Goal: Transaction & Acquisition: Subscribe to service/newsletter

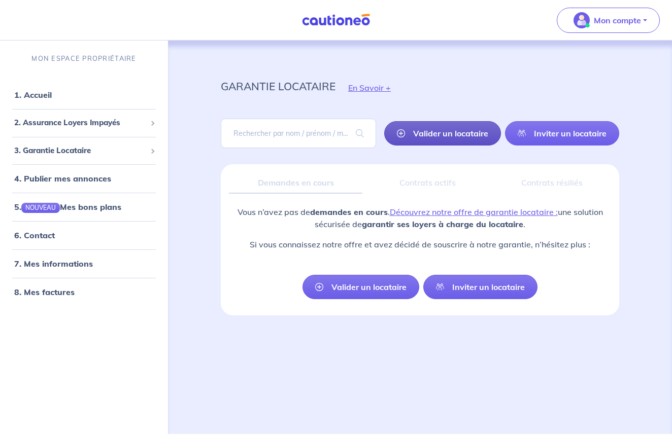
click at [431, 132] on link "Valider un locataire" at bounding box center [442, 133] width 117 height 24
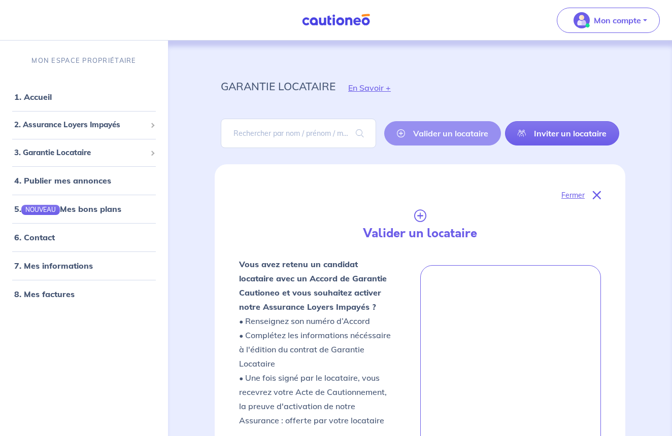
scroll to position [164, 0]
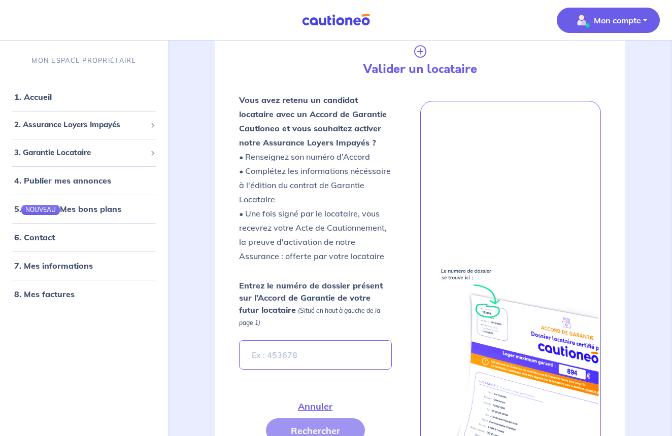
click at [618, 24] on p "Mon compte" at bounding box center [617, 20] width 47 height 12
click at [594, 61] on link "Mes informations" at bounding box center [598, 63] width 82 height 16
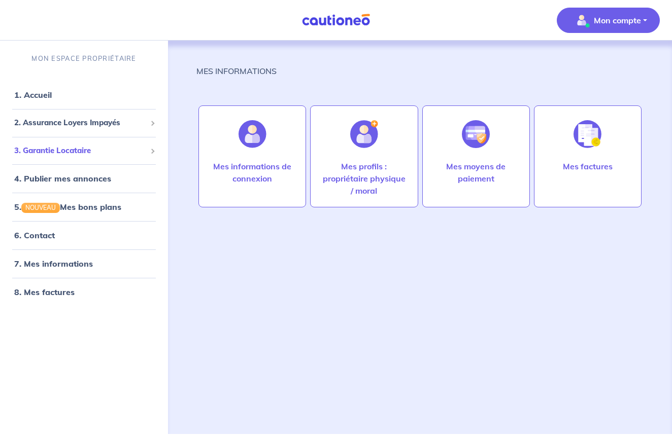
drag, startPoint x: 86, startPoint y: 150, endPoint x: 142, endPoint y: 149, distance: 55.3
click at [86, 150] on span "3. Garantie Locataire" at bounding box center [80, 151] width 132 height 12
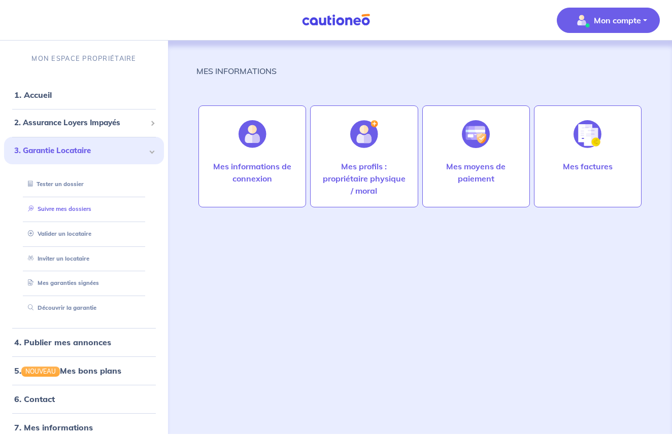
click at [89, 207] on link "Suivre mes dossiers" at bounding box center [57, 208] width 67 height 7
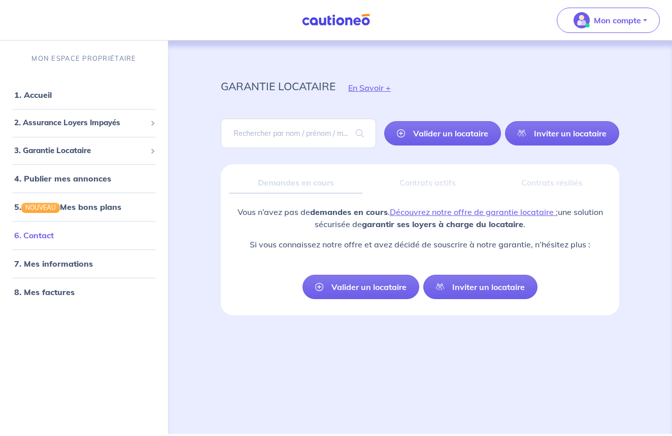
click at [54, 235] on link "6. Contact" at bounding box center [34, 235] width 40 height 10
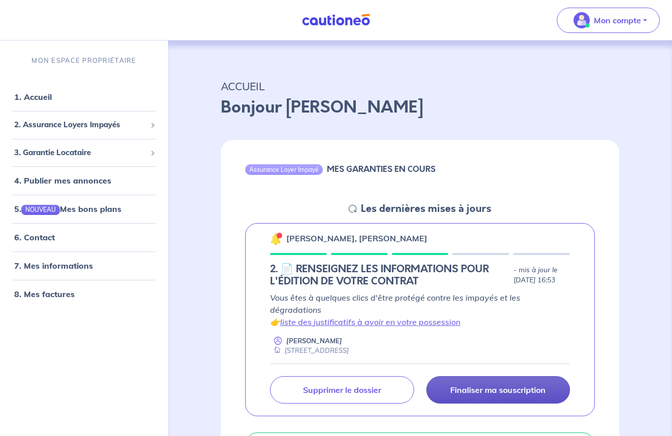
click at [455, 385] on p "Finaliser ma souscription" at bounding box center [497, 390] width 95 height 10
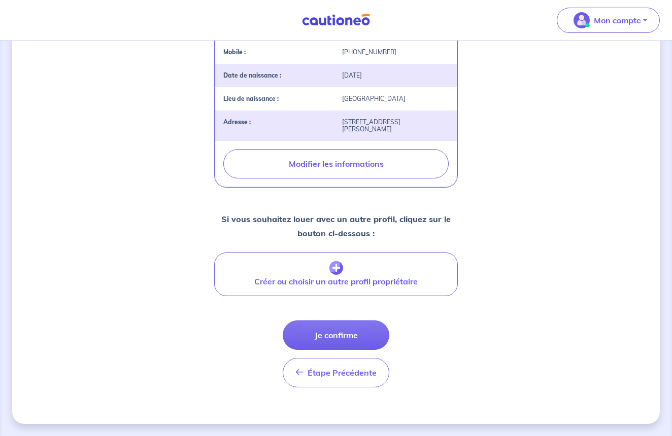
scroll to position [329, 0]
click at [365, 340] on button "Je confirme" at bounding box center [336, 335] width 107 height 29
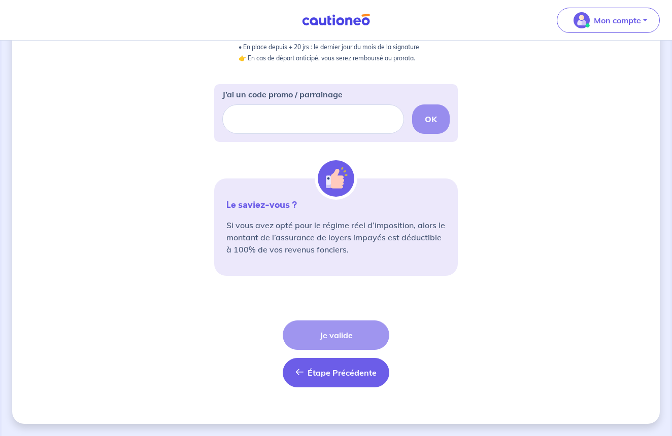
scroll to position [288, 0]
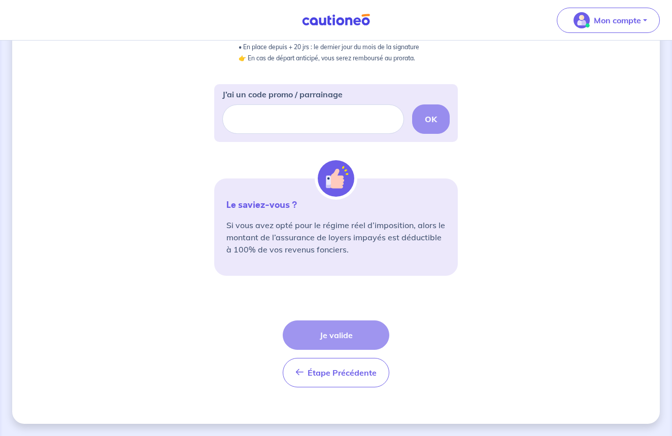
click at [344, 339] on div "Étape Précédente Précédent Je valide Je valide" at bounding box center [336, 354] width 107 height 67
click at [340, 331] on div "Étape Précédente Précédent Je valide Je valide" at bounding box center [336, 354] width 107 height 67
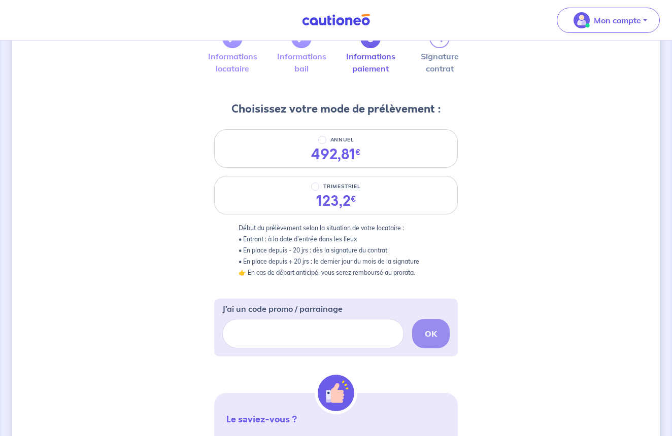
scroll to position [70, 0]
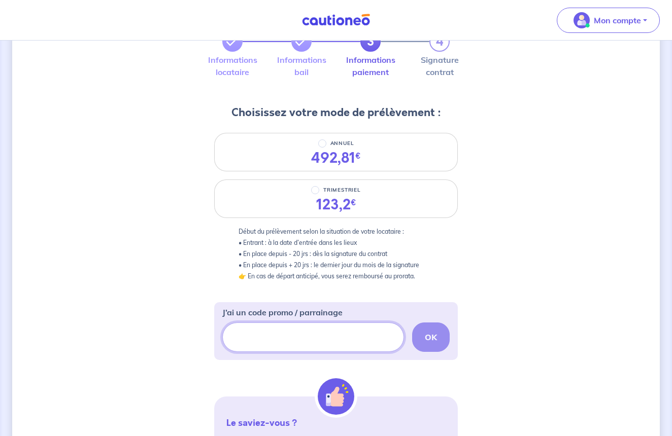
click at [378, 341] on input "J’ai un code promo / parrainage" at bounding box center [313, 337] width 182 height 29
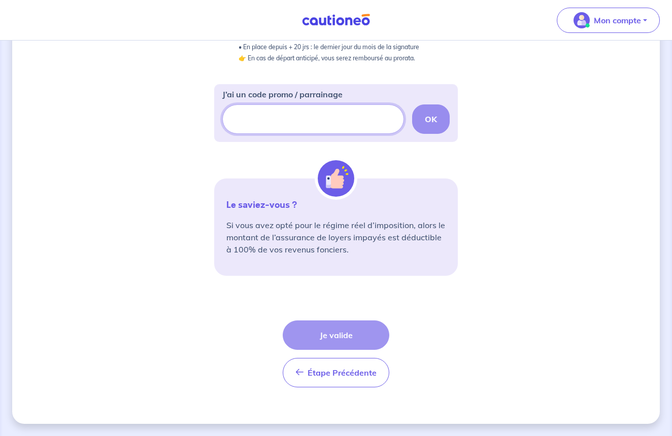
scroll to position [288, 0]
click at [337, 336] on div "Étape Précédente Précédent Je valide Je valide" at bounding box center [336, 354] width 107 height 67
click at [373, 303] on form "3 4 Informations locataire Informations bail Informations paiement Signature co…" at bounding box center [336, 92] width 244 height 607
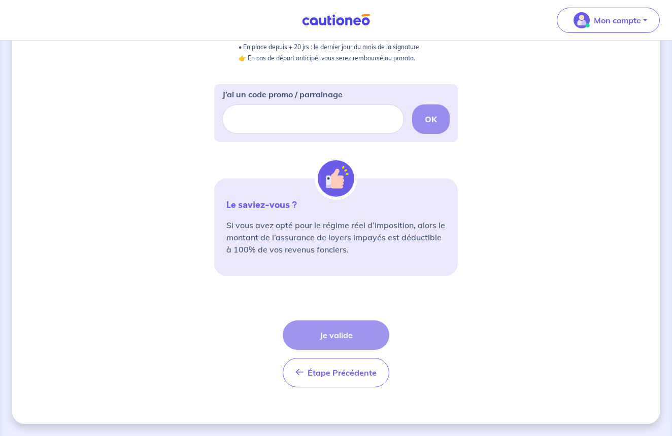
click at [343, 336] on div "Étape Précédente Précédent Je valide Je valide" at bounding box center [336, 354] width 107 height 67
click at [339, 177] on img at bounding box center [336, 178] width 37 height 37
click at [435, 116] on div "OK" at bounding box center [335, 119] width 227 height 29
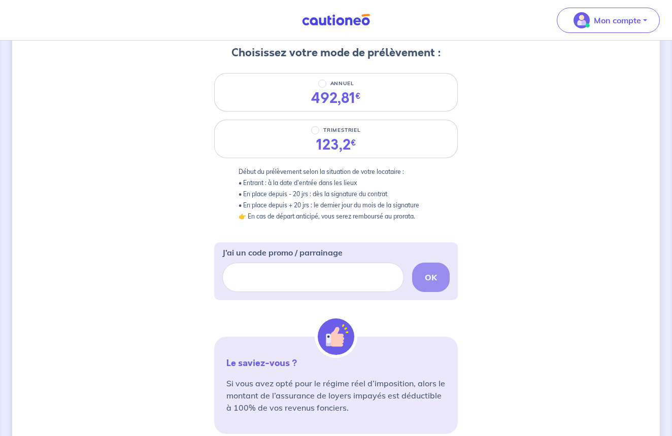
scroll to position [122, 0]
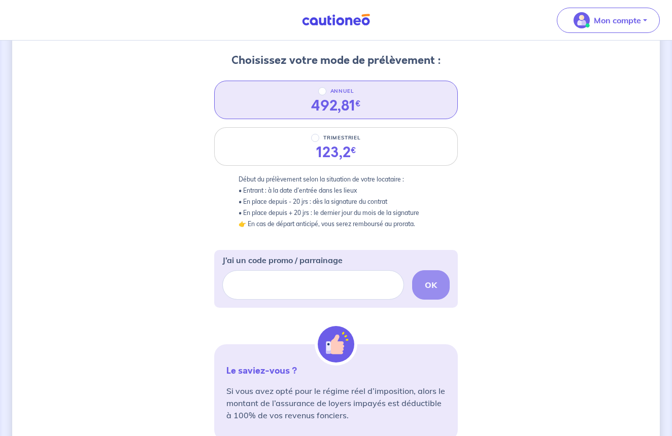
click at [322, 91] on input "ANNUEL" at bounding box center [322, 91] width 8 height 8
radio input "true"
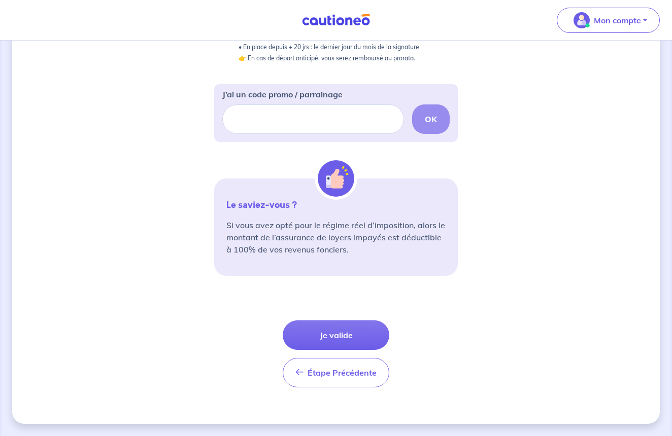
scroll to position [288, 0]
click at [322, 333] on button "Je valide" at bounding box center [336, 335] width 107 height 29
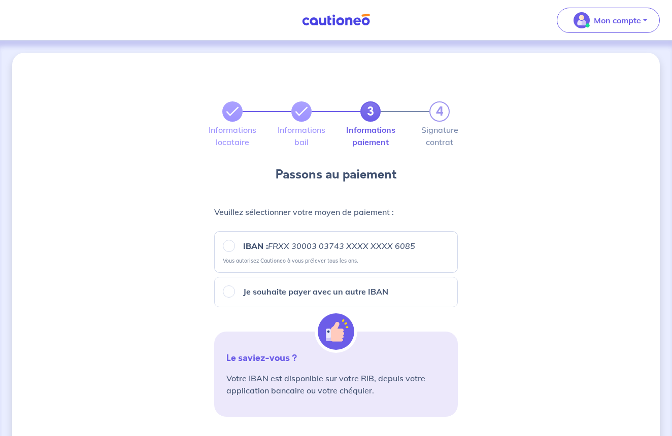
click at [230, 245] on input "IBAN : FRXX 30003 03743 XXXX XXXX 6085" at bounding box center [229, 246] width 12 height 12
radio input "true"
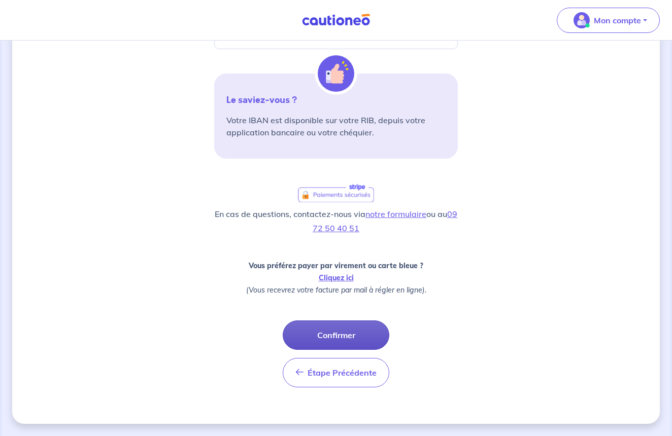
scroll to position [258, 0]
click at [346, 335] on button "Confirmer" at bounding box center [336, 335] width 107 height 29
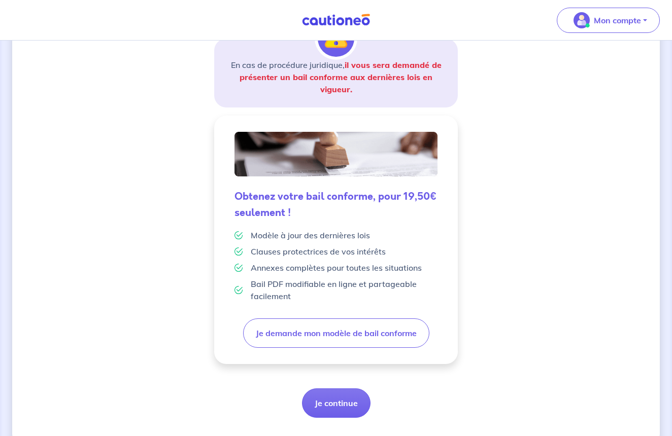
scroll to position [182, 0]
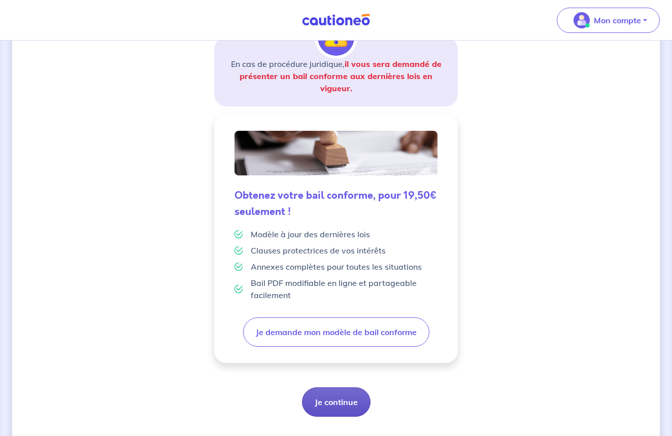
click at [351, 403] on button "Je continue" at bounding box center [336, 402] width 68 height 29
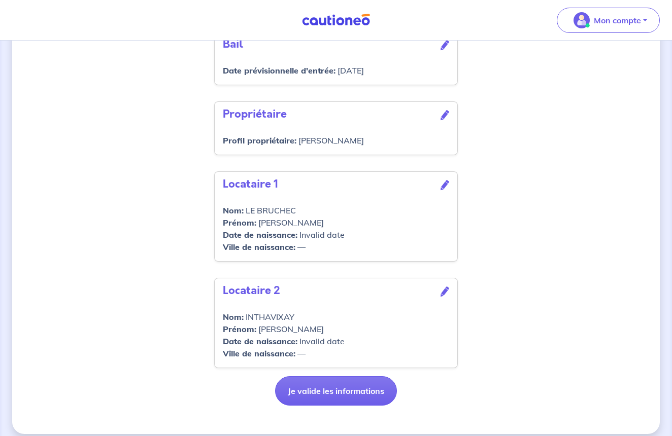
scroll to position [358, 0]
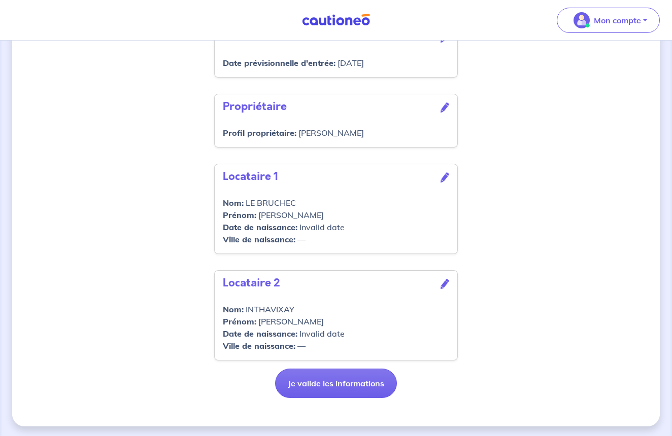
click at [303, 233] on div "Date de naissance : Invalid date" at bounding box center [336, 227] width 226 height 12
drag, startPoint x: 304, startPoint y: 240, endPoint x: 346, endPoint y: 238, distance: 41.6
click at [346, 233] on div "Date de naissance : Invalid date" at bounding box center [336, 227] width 226 height 12
click at [304, 233] on div "Date de naissance : Invalid date" at bounding box center [336, 227] width 226 height 12
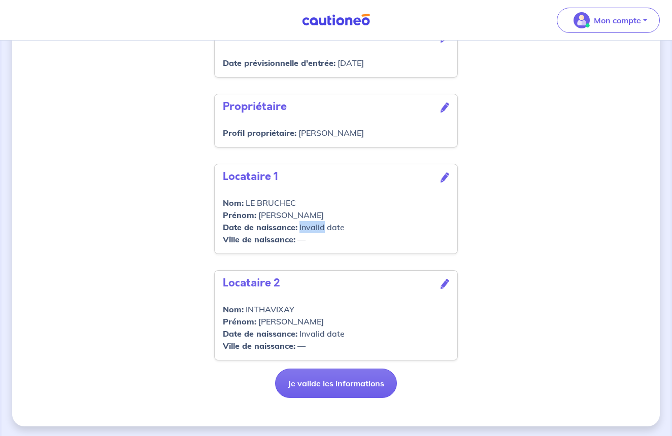
click at [303, 233] on div "Date de naissance : Invalid date" at bounding box center [336, 227] width 226 height 12
click at [346, 233] on div "Date de naissance : Invalid date" at bounding box center [336, 227] width 226 height 12
click at [445, 183] on icon at bounding box center [444, 178] width 9 height 10
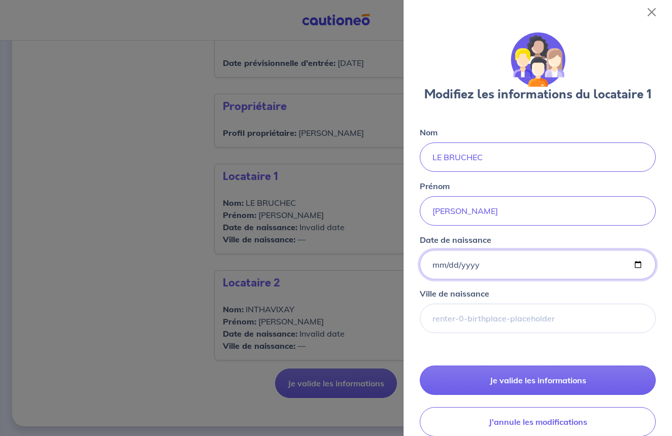
click at [439, 262] on input "Date de naissance" at bounding box center [538, 264] width 236 height 29
type input "1996-09-17"
click at [537, 294] on div "Ville de naissance" at bounding box center [538, 311] width 236 height 46
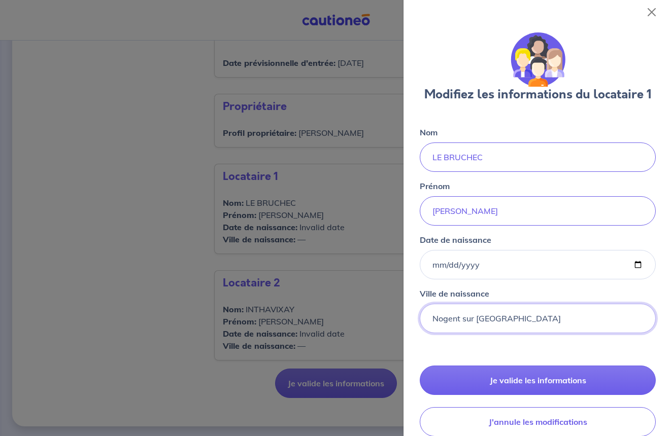
type input "Nogent sur Marne"
click at [476, 341] on div "Nom LE BRUCHEC Prénom CAMILLE Date de naissance 1996-09-17 Ville de naissance N…" at bounding box center [538, 281] width 236 height 311
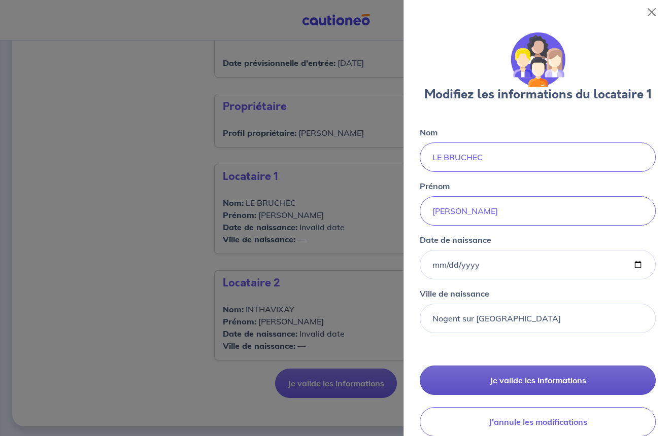
click at [506, 376] on button "Je valide les informations" at bounding box center [538, 380] width 236 height 29
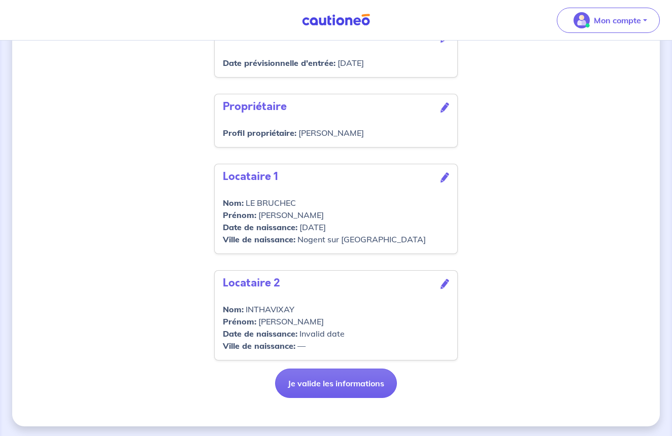
click at [328, 352] on div "Ville de naissance : —" at bounding box center [336, 346] width 226 height 12
click at [316, 340] on div "Date de naissance : Invalid date" at bounding box center [336, 334] width 226 height 12
click at [442, 289] on icon at bounding box center [444, 284] width 9 height 10
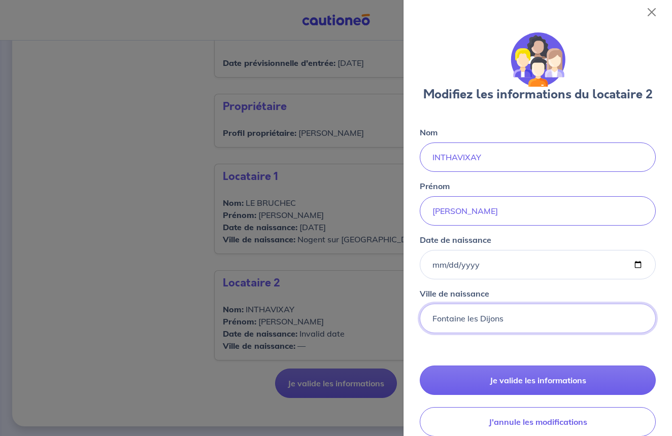
type input "Fontaine les Dijons"
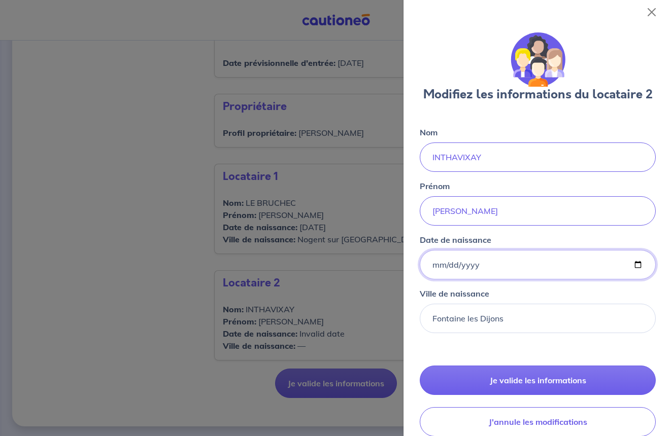
click at [440, 266] on input "Date de naissance" at bounding box center [538, 264] width 236 height 29
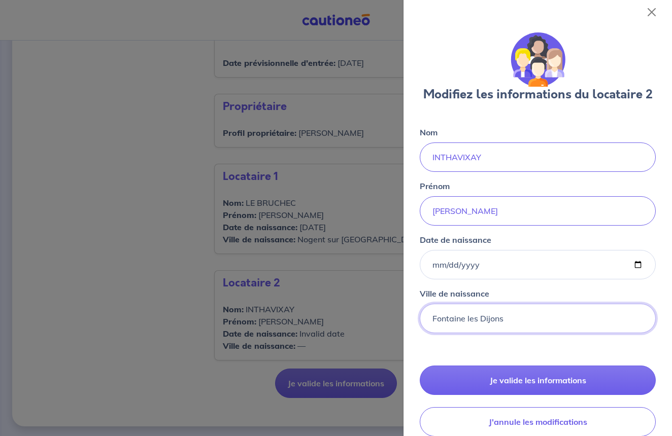
click at [536, 304] on input "Fontaine les Dijons" at bounding box center [538, 318] width 236 height 29
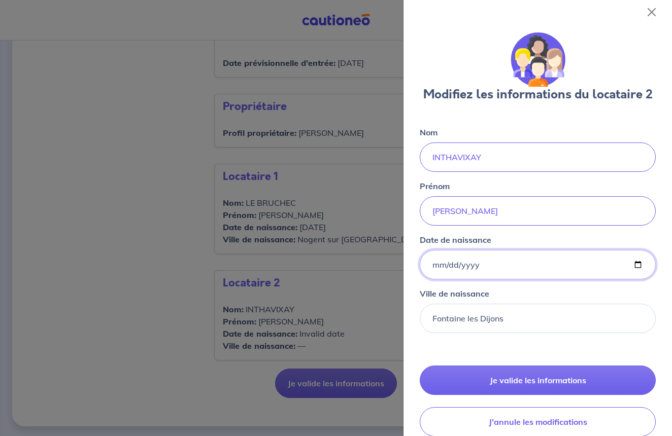
click at [481, 263] on input "Date de naissance" at bounding box center [538, 264] width 236 height 29
click at [476, 263] on input "Date de naissance" at bounding box center [538, 264] width 236 height 29
type input "1994-01-25"
click at [522, 296] on div "Ville de naissance Fontaine les Dijons" at bounding box center [538, 311] width 236 height 46
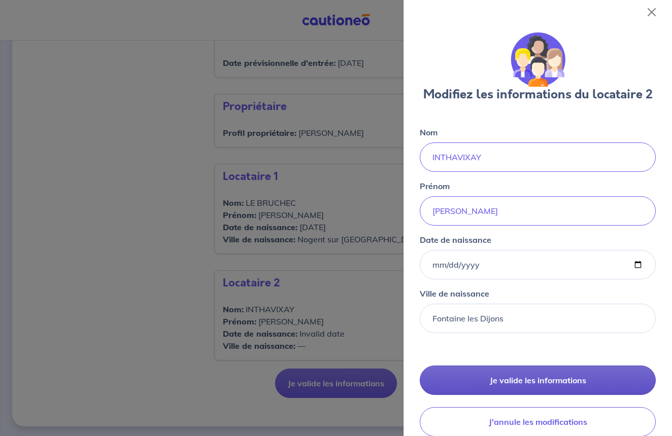
click at [531, 380] on button "Je valide les informations" at bounding box center [538, 380] width 236 height 29
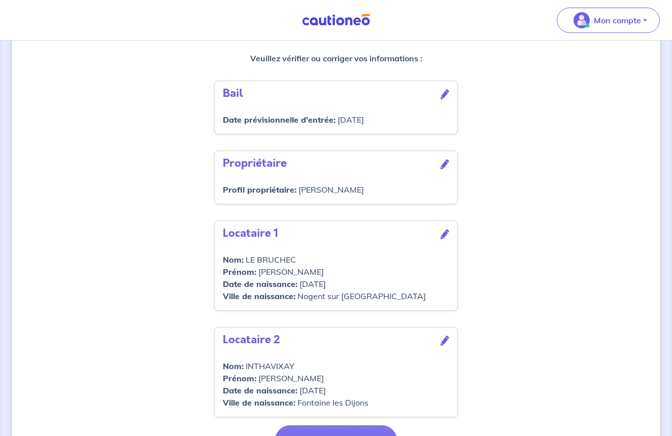
scroll to position [298, 0]
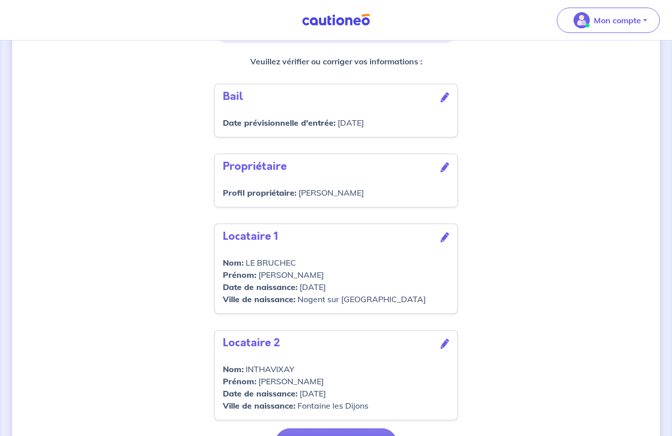
click at [445, 102] on icon at bounding box center [444, 97] width 9 height 10
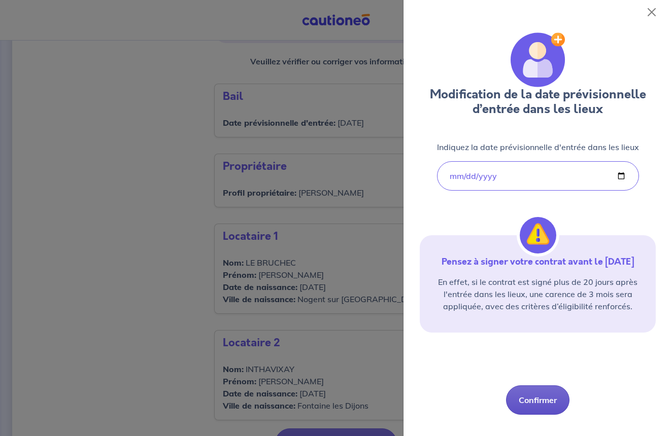
click at [539, 414] on button "Confirmer" at bounding box center [537, 400] width 63 height 29
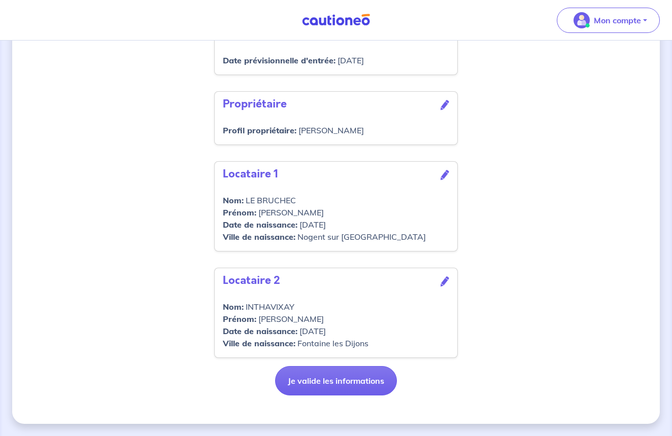
scroll to position [372, 0]
click at [340, 387] on button "Je valide les informations" at bounding box center [336, 380] width 122 height 29
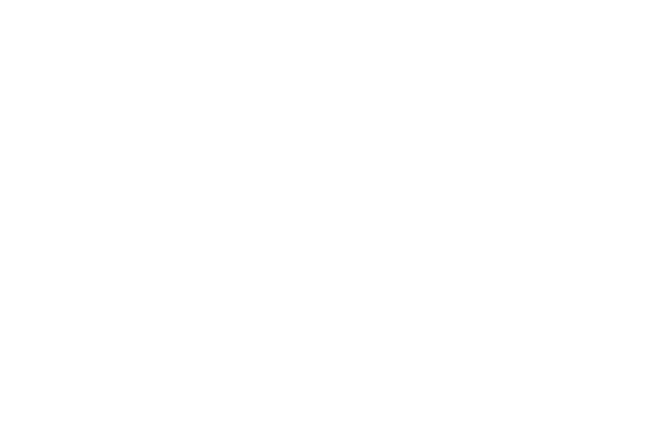
scroll to position [462, 0]
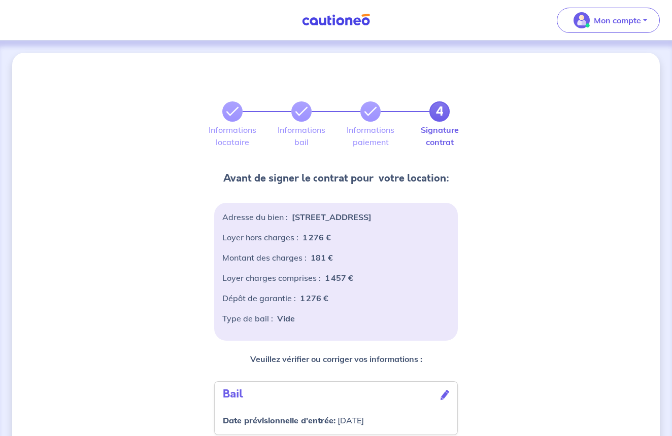
click at [323, 244] on p "1 276 €" at bounding box center [316, 237] width 28 height 12
click at [322, 244] on p "1 276 €" at bounding box center [316, 237] width 28 height 12
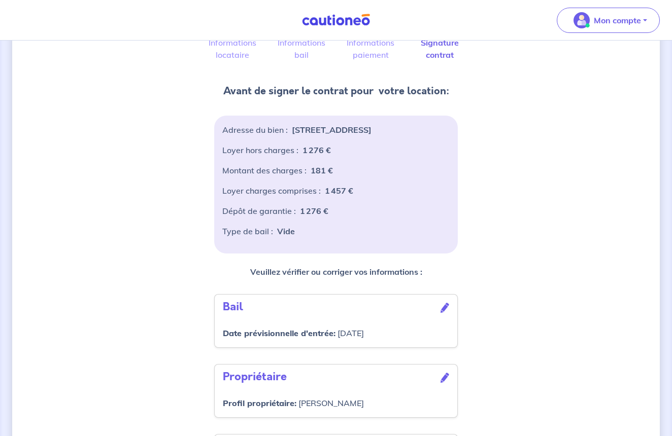
scroll to position [88, 0]
click at [357, 159] on div "Loyer hors charges : 1 276 €" at bounding box center [335, 153] width 227 height 20
drag, startPoint x: 319, startPoint y: 160, endPoint x: 325, endPoint y: 158, distance: 6.3
click at [141, 258] on div "4 Informations locataire Informations bail Informations paiement Signature cont…" at bounding box center [335, 330] width 647 height 732
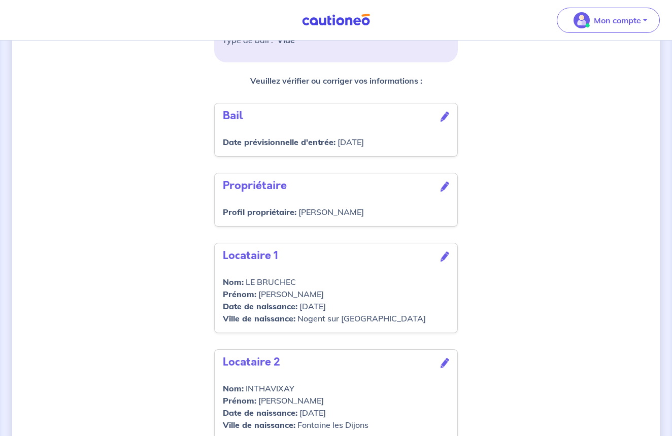
scroll to position [41, 0]
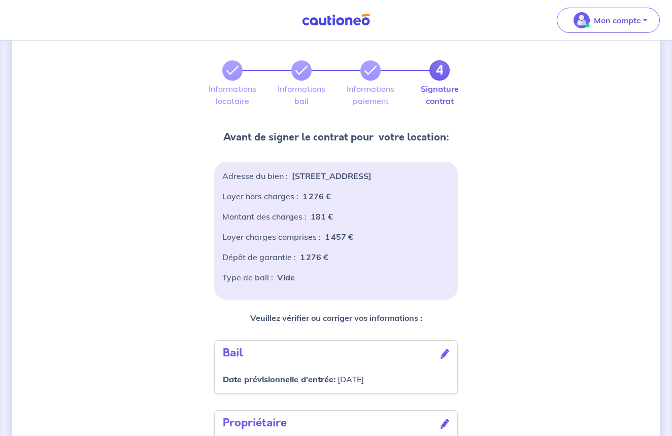
click at [341, 292] on div "Type de bail : Vide" at bounding box center [335, 281] width 227 height 20
click at [356, 271] on div "Dépôt de garantie : 1 276 €" at bounding box center [335, 261] width 227 height 20
click at [332, 270] on div "Dépôt de garantie : 1 276 €" at bounding box center [335, 261] width 227 height 20
drag, startPoint x: 320, startPoint y: 204, endPoint x: 328, endPoint y: 204, distance: 8.1
click at [366, 211] on div "Loyer hors charges : 1 276 €" at bounding box center [335, 200] width 227 height 20
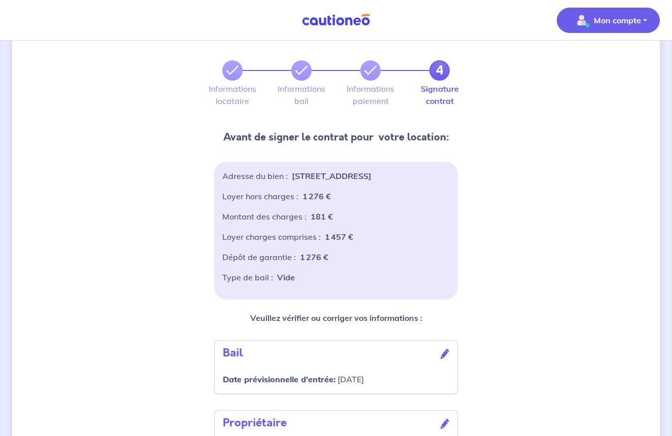
click at [639, 20] on p "Mon compte" at bounding box center [617, 20] width 47 height 12
click at [621, 62] on link "Mes informations" at bounding box center [598, 63] width 82 height 16
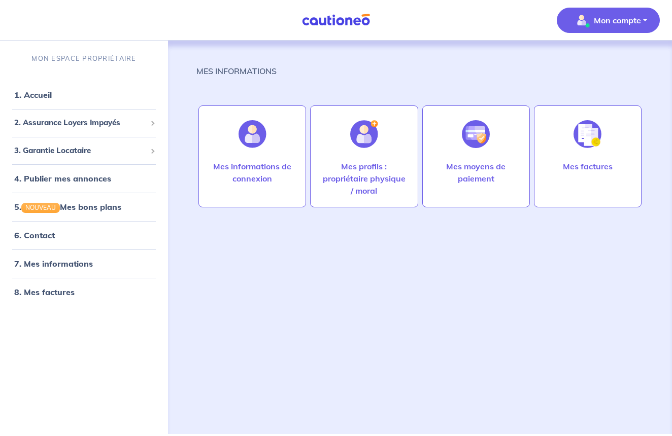
click at [495, 284] on div "MES INFORMATIONS Mes informations de connexion Mes profils : propriétaire physi…" at bounding box center [419, 225] width 447 height 369
click at [339, 247] on div "MES INFORMATIONS Mes informations de connexion Mes profils : propriétaire physi…" at bounding box center [419, 225] width 447 height 369
click at [276, 251] on div "MES INFORMATIONS Mes informations de connexion Mes profils : propriétaire physi…" at bounding box center [419, 225] width 447 height 369
click at [184, 191] on div "MES INFORMATIONS Mes informations de connexion Mes profils : propriétaire physi…" at bounding box center [420, 238] width 496 height 394
click at [230, 234] on div "MES INFORMATIONS Mes informations de connexion Mes profils : propriétaire physi…" at bounding box center [419, 225] width 447 height 369
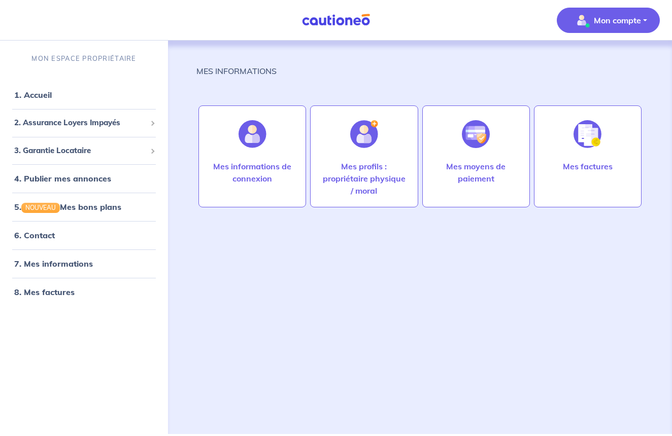
click at [643, 17] on button "Mon compte" at bounding box center [608, 20] width 103 height 25
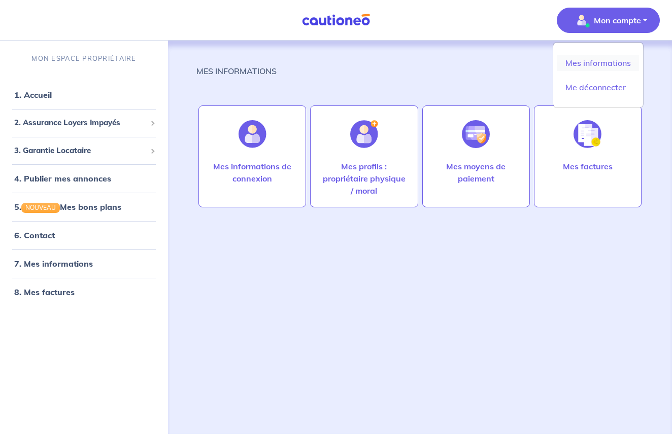
click at [606, 61] on link "Mes informations" at bounding box center [598, 63] width 82 height 16
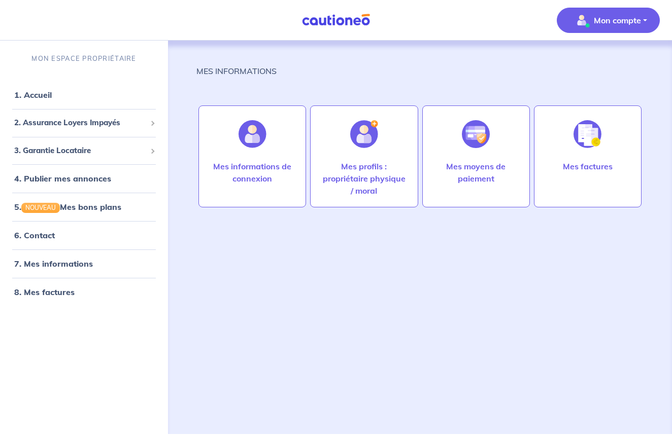
click at [616, 19] on p "Mon compte" at bounding box center [617, 20] width 47 height 12
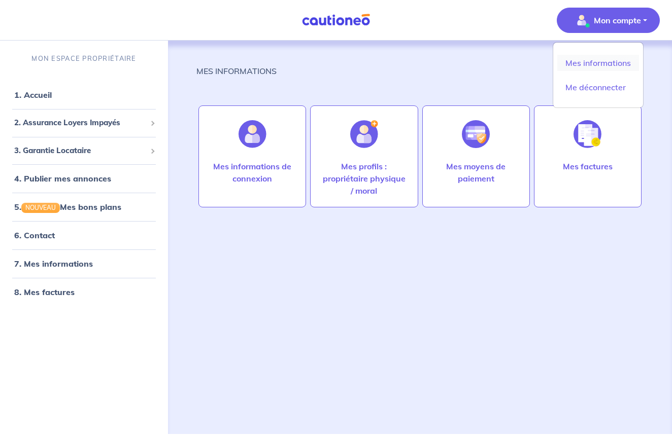
click at [598, 60] on link "Mes informations" at bounding box center [598, 63] width 82 height 16
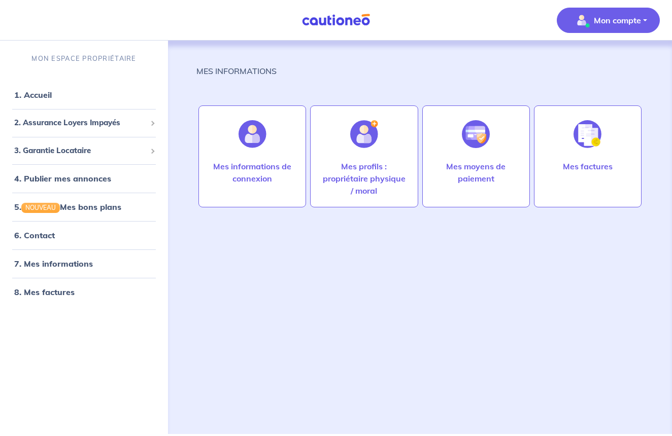
click at [436, 257] on div "MES INFORMATIONS Mes informations de connexion Mes profils : propriétaire physi…" at bounding box center [419, 225] width 447 height 369
click at [73, 294] on link "8. Mes factures" at bounding box center [43, 292] width 59 height 10
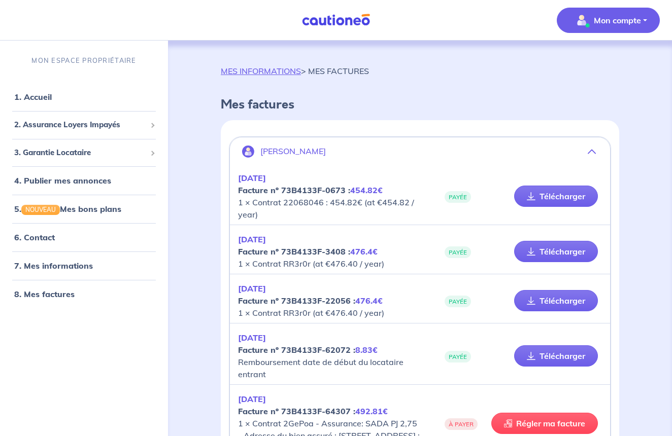
click at [479, 76] on div "MES INFORMATIONS > MES FACTURES" at bounding box center [420, 75] width 398 height 20
click at [67, 267] on link "7. Mes informations" at bounding box center [52, 266] width 76 height 10
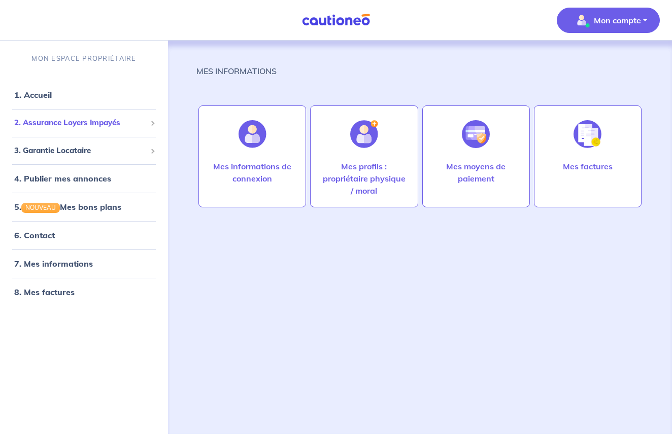
click at [88, 124] on span "2. Assurance Loyers Impayés" at bounding box center [80, 123] width 132 height 12
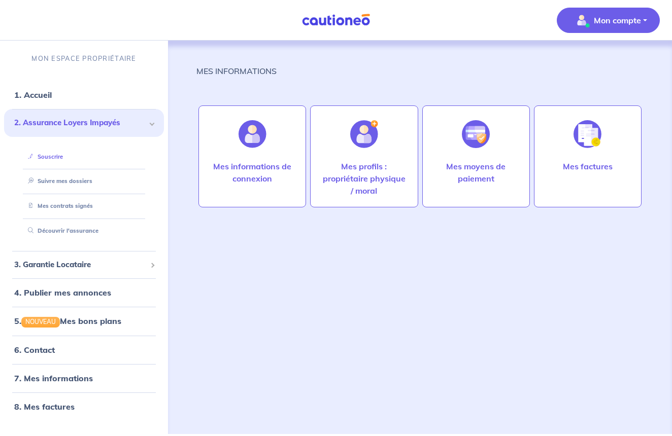
click at [56, 155] on link "Souscrire" at bounding box center [43, 156] width 39 height 7
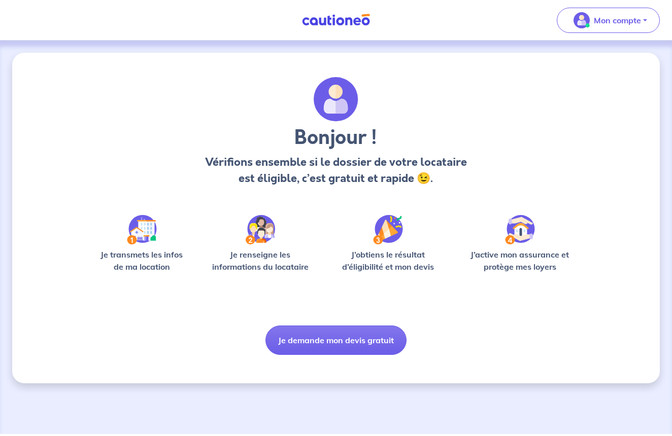
click at [134, 238] on img at bounding box center [142, 229] width 30 height 29
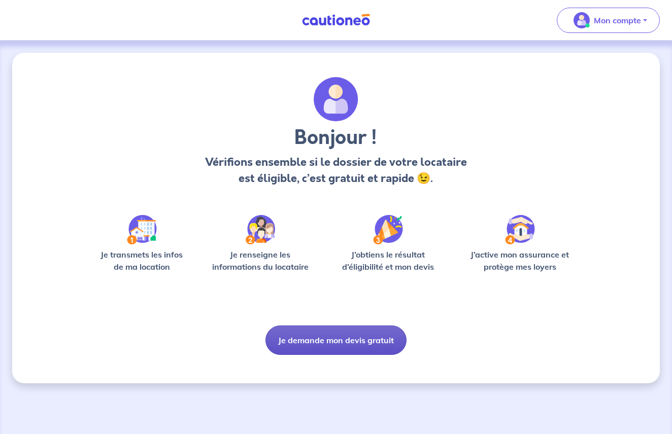
click at [329, 337] on button "Je demande mon devis gratuit" at bounding box center [335, 340] width 141 height 29
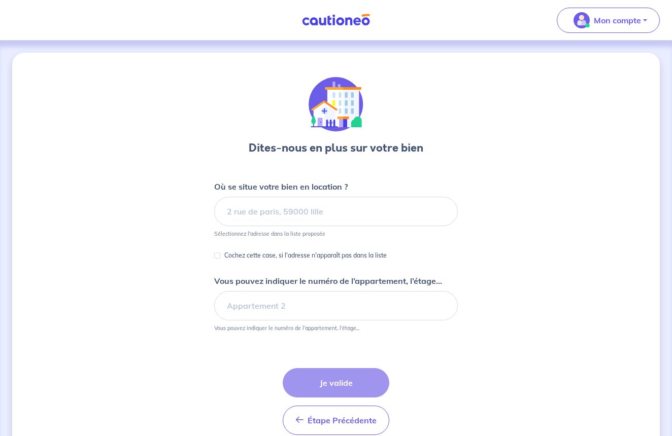
click at [179, 284] on div "Dites-nous en plus sur votre bien Où se situe votre bien en location ? Sélectio…" at bounding box center [335, 262] width 647 height 419
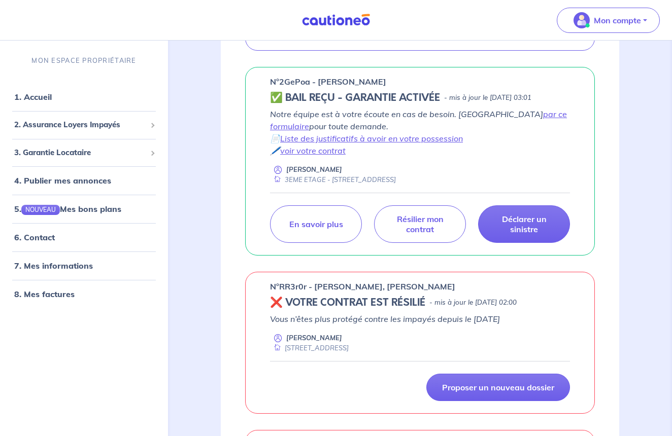
scroll to position [261, 0]
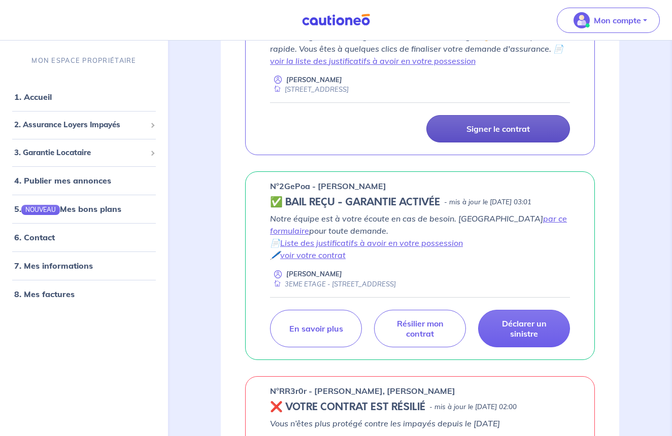
click at [485, 127] on p "Signer le contrat" at bounding box center [497, 129] width 63 height 10
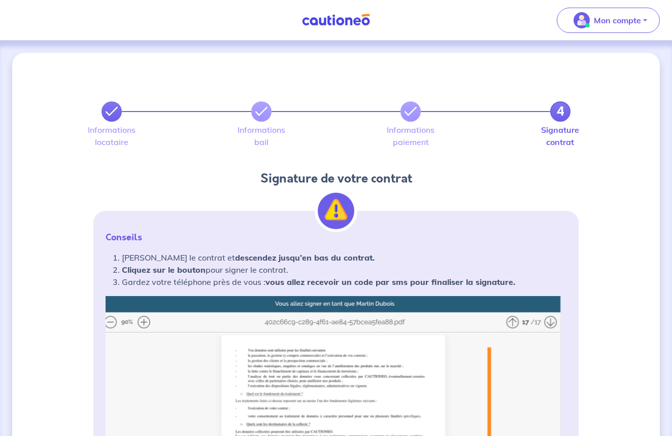
click at [114, 113] on icon at bounding box center [112, 112] width 12 height 12
